Goal: Transaction & Acquisition: Purchase product/service

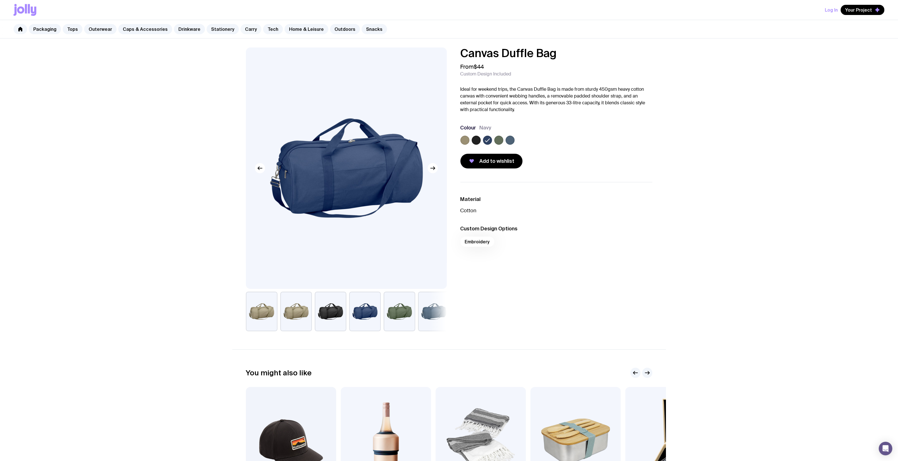
click at [241, 30] on link "Carry" at bounding box center [251, 29] width 21 height 10
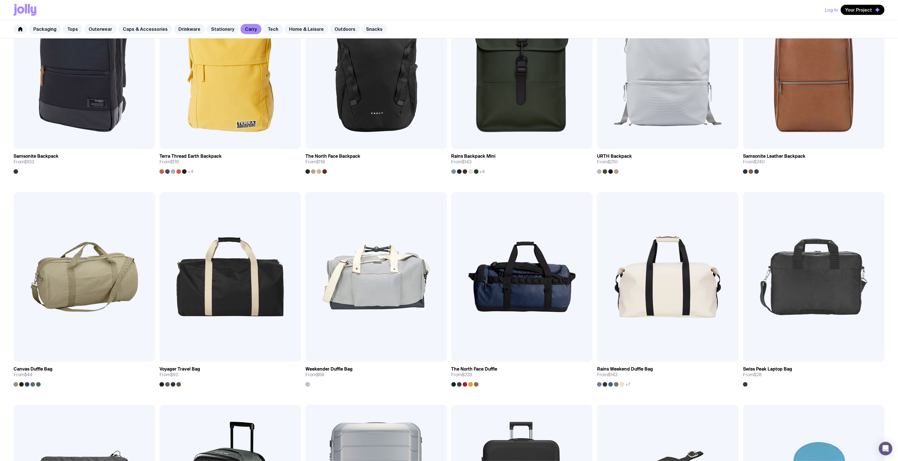
scroll to position [565, 0]
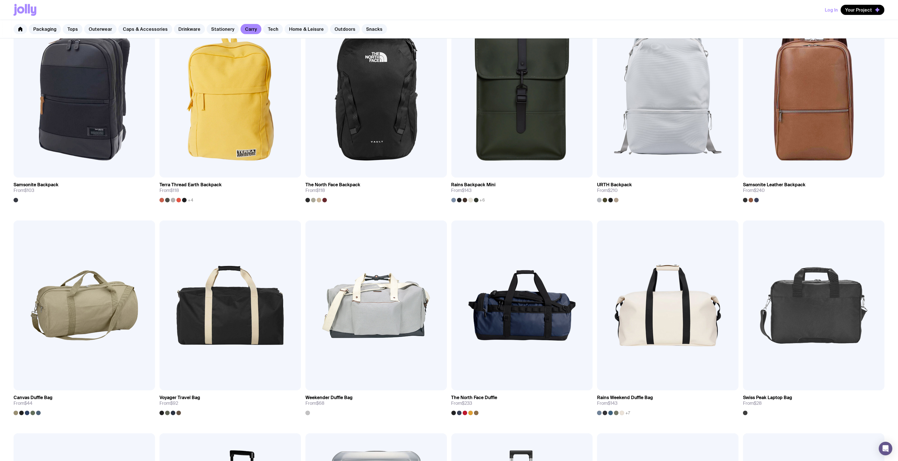
click at [334, 23] on div "Packaging Tops Outerwear Caps & Accessories Drinkware Stationery Carry Tech Hom…" at bounding box center [449, 29] width 898 height 18
click at [332, 30] on link "Outdoors" at bounding box center [345, 29] width 30 height 10
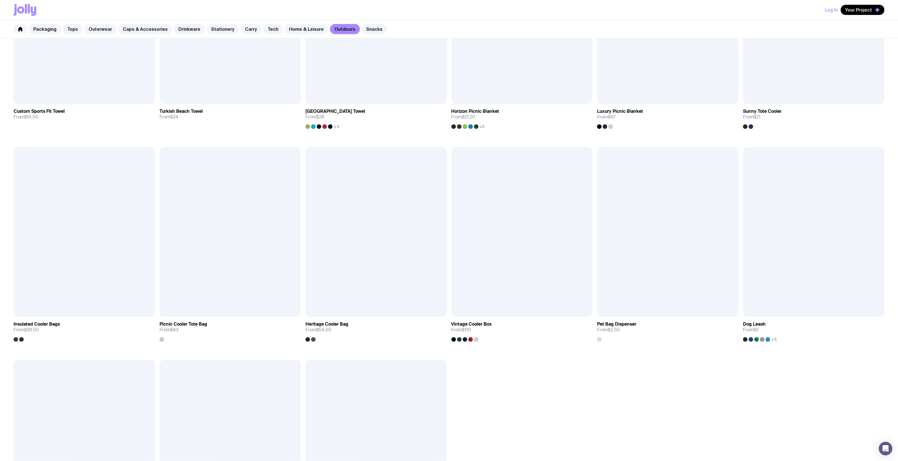
scroll to position [459, 0]
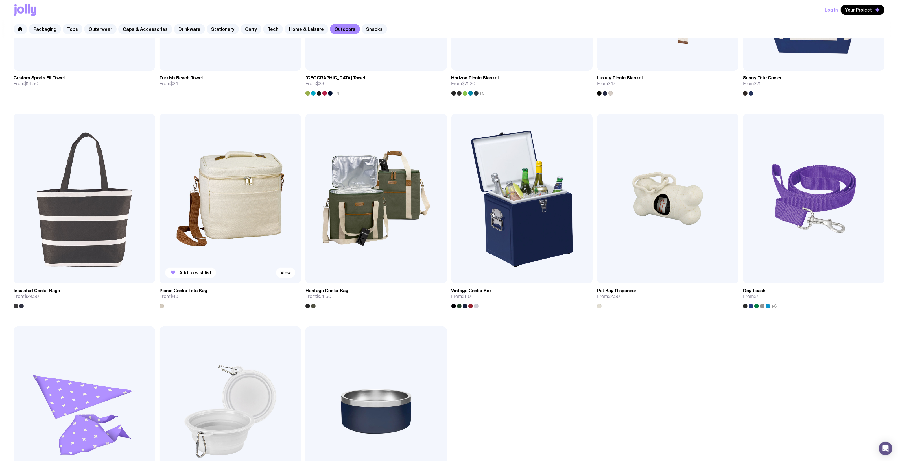
click at [239, 167] on img at bounding box center [230, 199] width 141 height 170
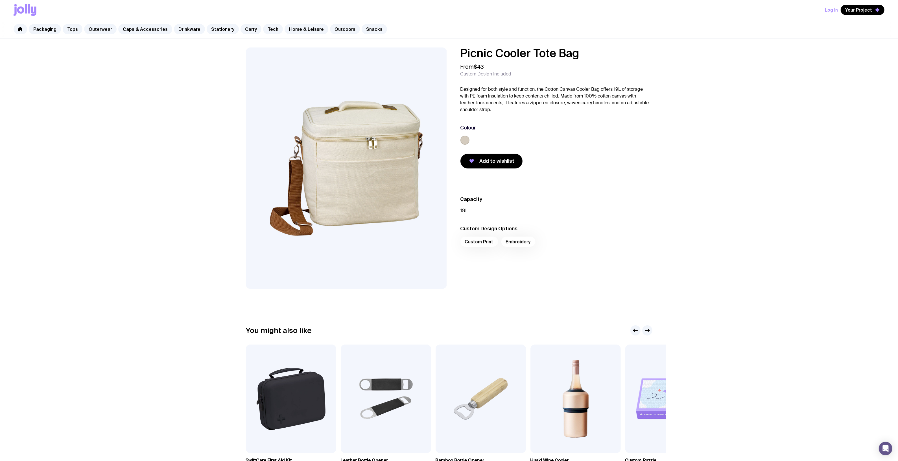
click at [466, 138] on label at bounding box center [465, 140] width 9 height 9
click at [0, 0] on input "radio" at bounding box center [0, 0] width 0 height 0
click at [466, 138] on icon at bounding box center [465, 140] width 7 height 7
click at [0, 0] on input "radio" at bounding box center [0, 0] width 0 height 0
